Goal: Task Accomplishment & Management: Use online tool/utility

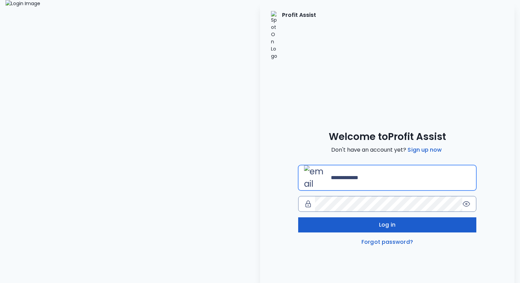
type input "**********"
click at [334, 218] on button "Log in" at bounding box center [387, 225] width 178 height 15
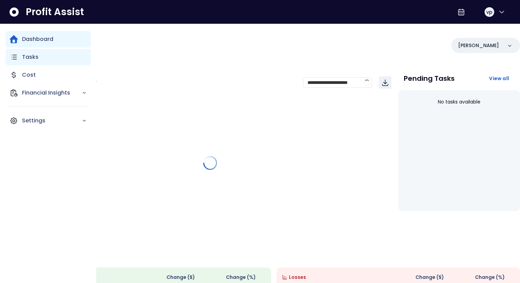
click at [18, 57] on icon "Main navigation" at bounding box center [14, 57] width 8 height 8
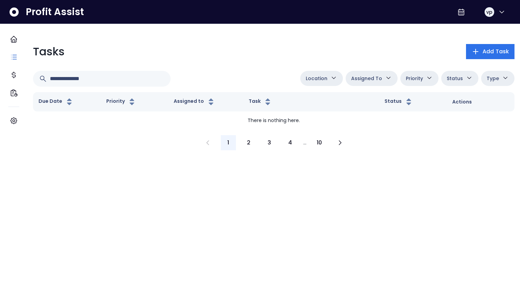
click at [77, 156] on div "Tasks Add Task Location Danforth College Queensway Duncan Eglinton QuickBooks O…" at bounding box center [274, 90] width 493 height 132
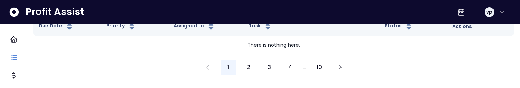
scroll to position [65, 0]
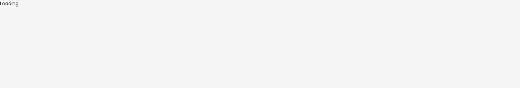
scroll to position [65, 0]
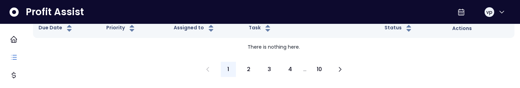
scroll to position [69, 0]
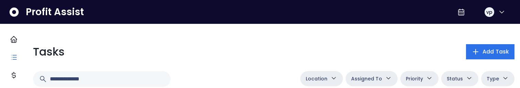
scroll to position [69, 0]
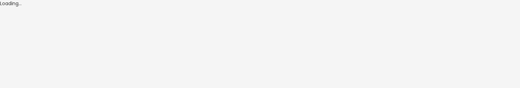
scroll to position [69, 0]
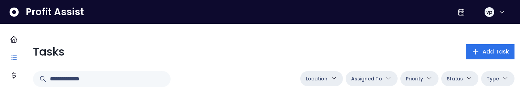
scroll to position [69, 0]
